Goal: Task Accomplishment & Management: Complete application form

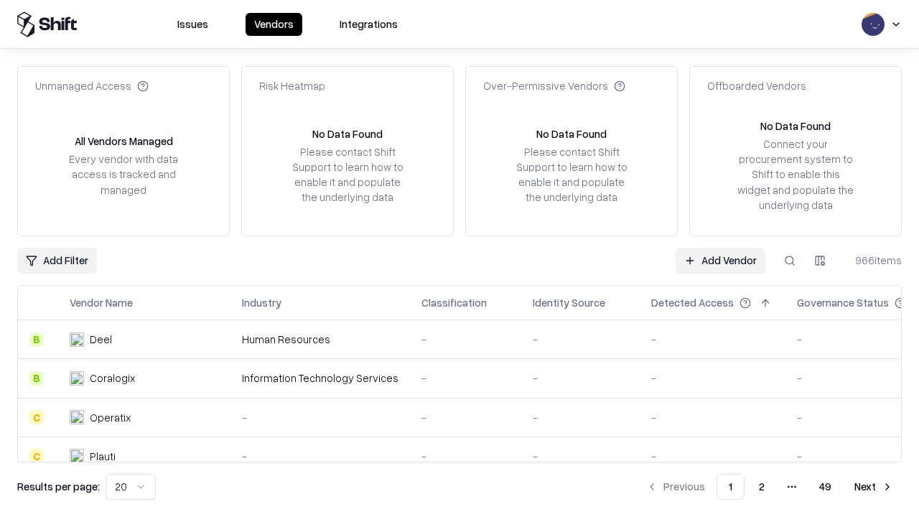
click at [720, 260] on link "Add Vendor" at bounding box center [721, 261] width 90 height 26
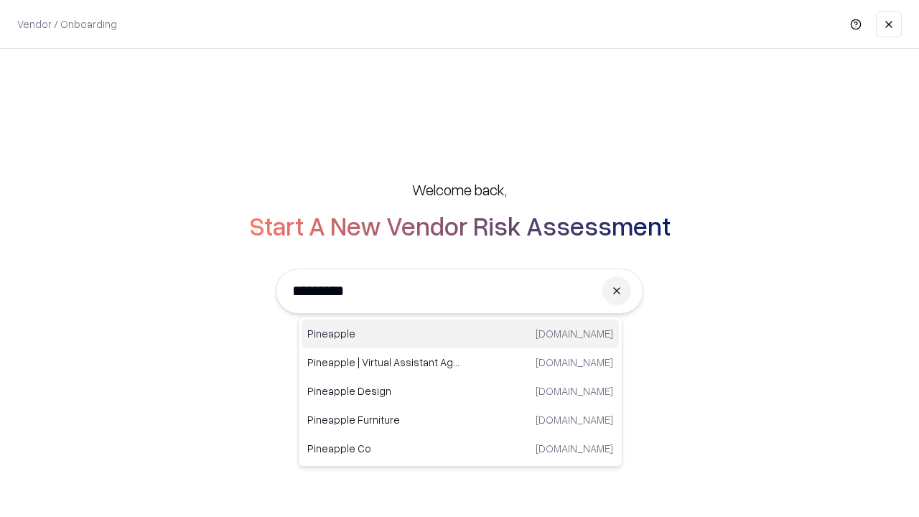
click at [460, 334] on div "Pineapple [DOMAIN_NAME]" at bounding box center [460, 334] width 317 height 29
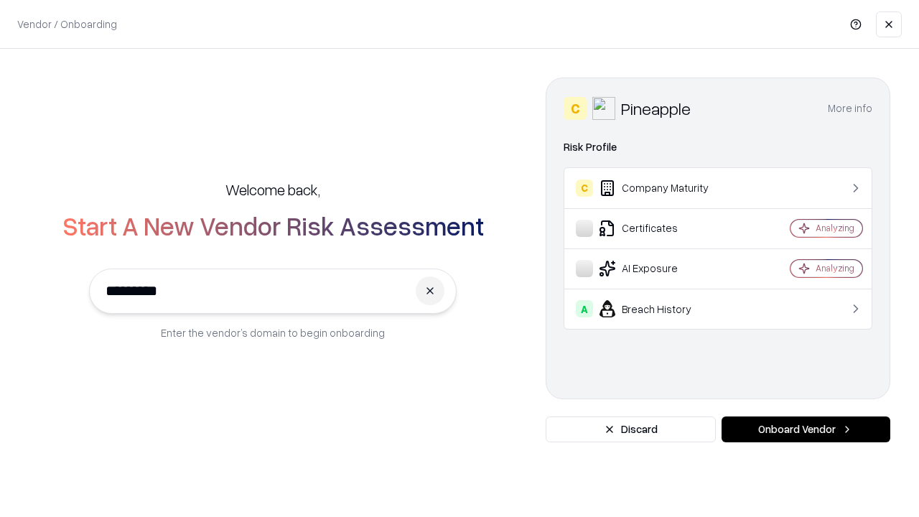
type input "*********"
click at [806, 429] on button "Onboard Vendor" at bounding box center [806, 430] width 169 height 26
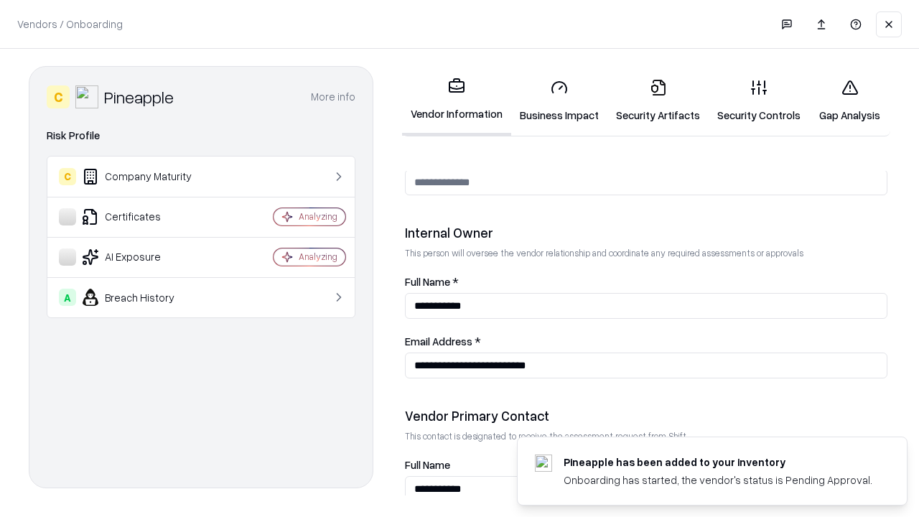
scroll to position [744, 0]
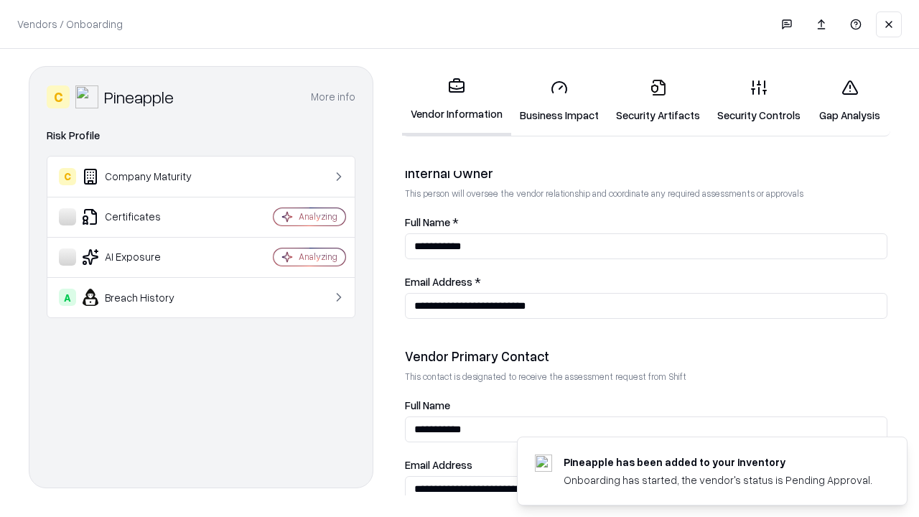
click at [559, 101] on link "Business Impact" at bounding box center [559, 101] width 96 height 67
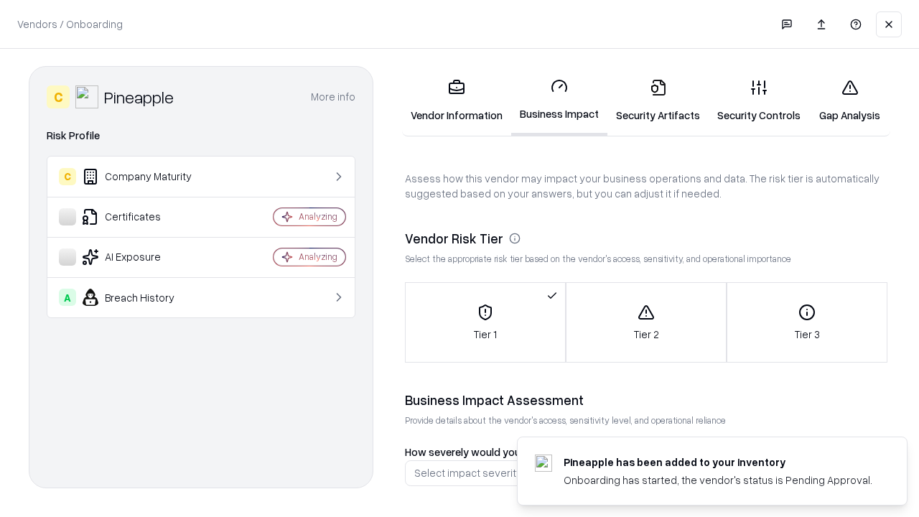
click at [658, 101] on link "Security Artifacts" at bounding box center [658, 101] width 101 height 67
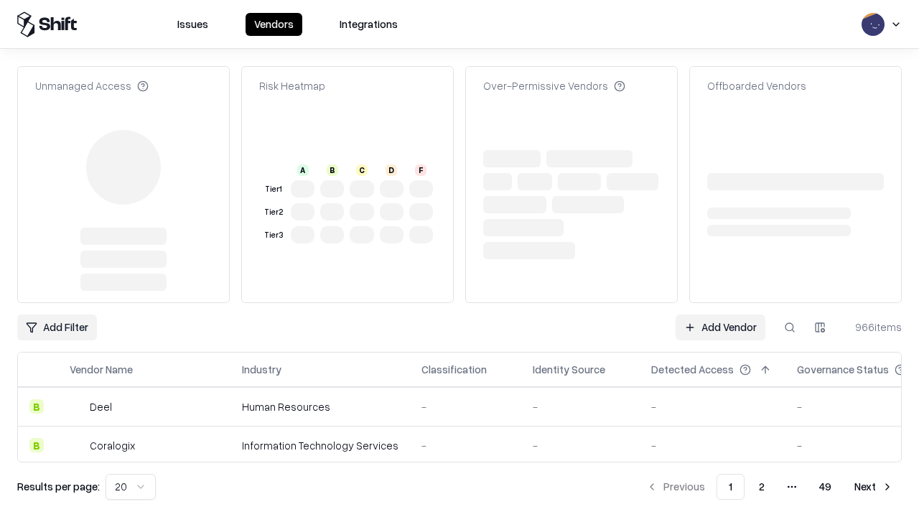
click at [720, 315] on link "Add Vendor" at bounding box center [721, 328] width 90 height 26
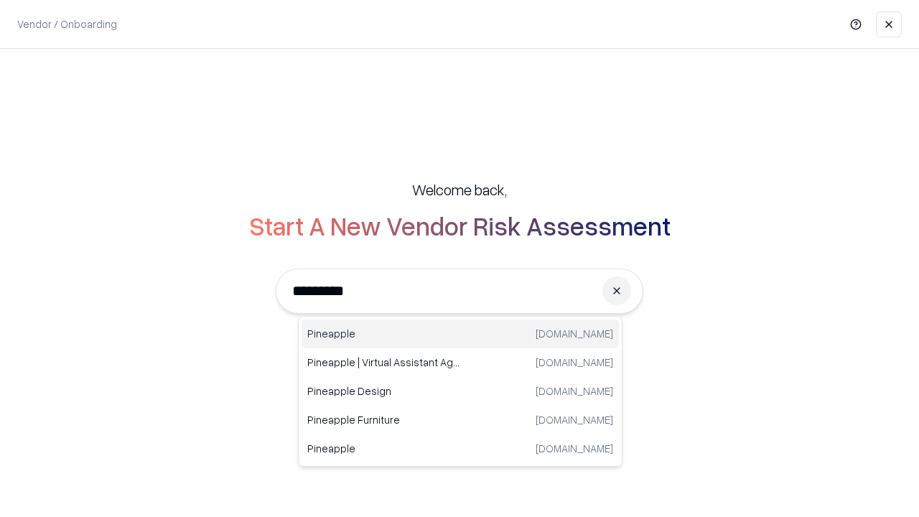
click at [460, 334] on div "Pineapple [DOMAIN_NAME]" at bounding box center [460, 334] width 317 height 29
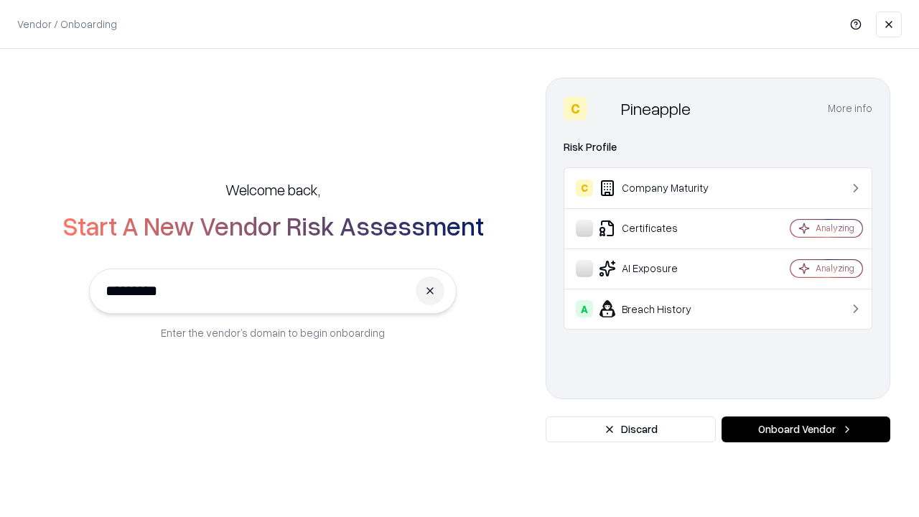
type input "*********"
click at [806, 429] on button "Onboard Vendor" at bounding box center [806, 430] width 169 height 26
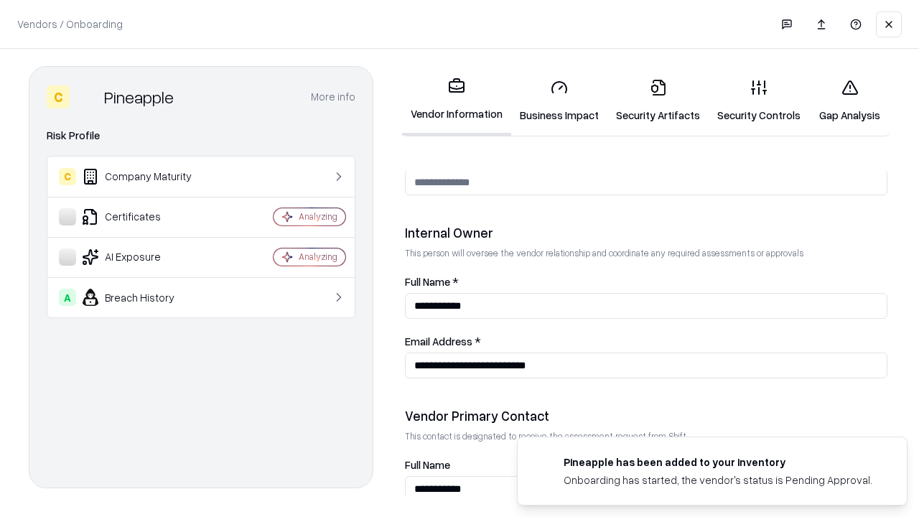
scroll to position [744, 0]
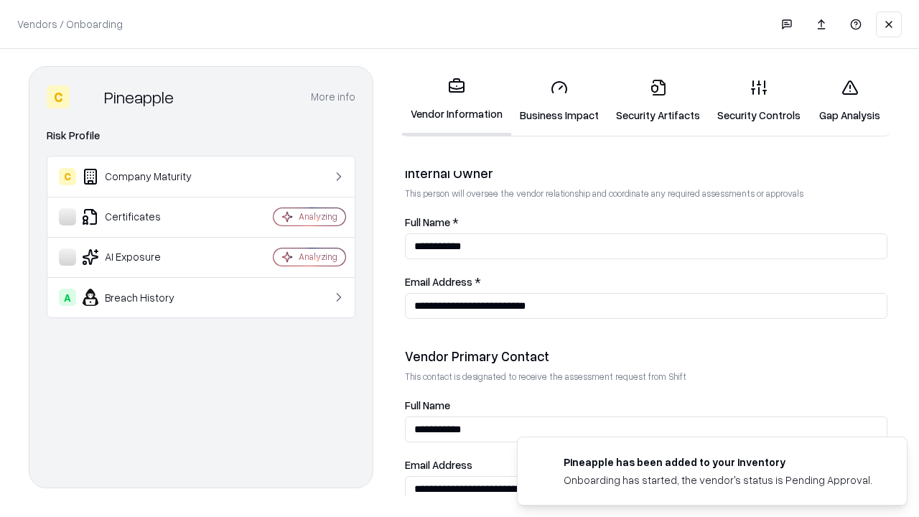
click at [850, 101] on link "Gap Analysis" at bounding box center [849, 101] width 81 height 67
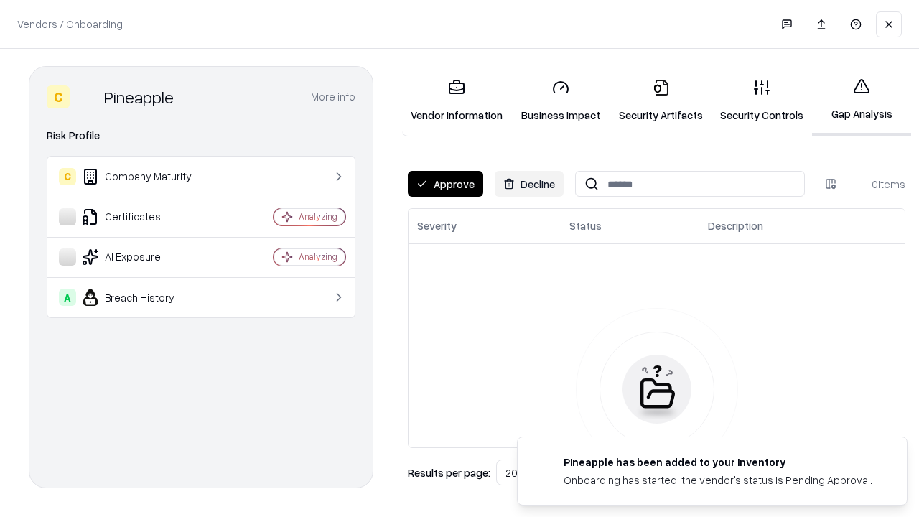
click at [445, 184] on button "Approve" at bounding box center [445, 184] width 75 height 26
